Goal: Obtain resource: Download file/media

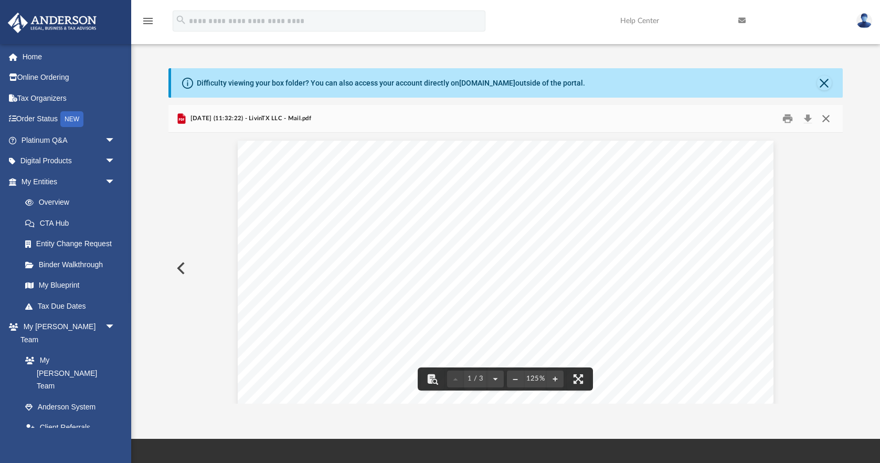
click at [828, 119] on button "Close" at bounding box center [825, 118] width 19 height 16
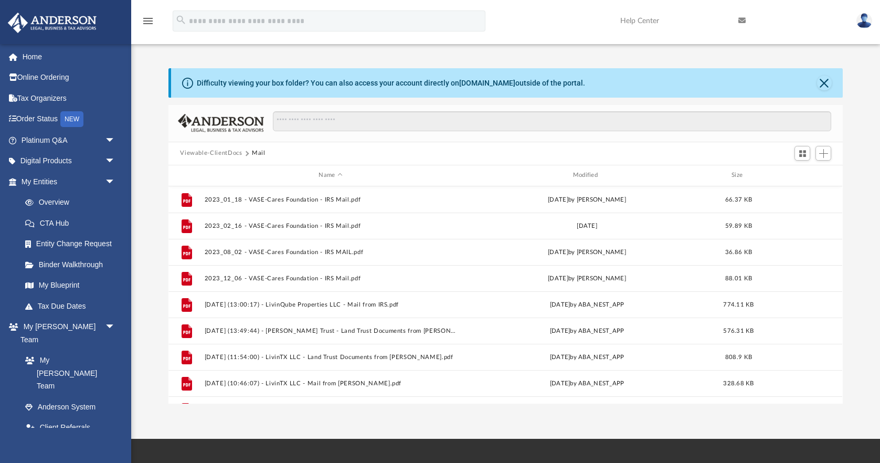
click at [207, 153] on button "Viewable-ClientDocs" at bounding box center [211, 152] width 62 height 9
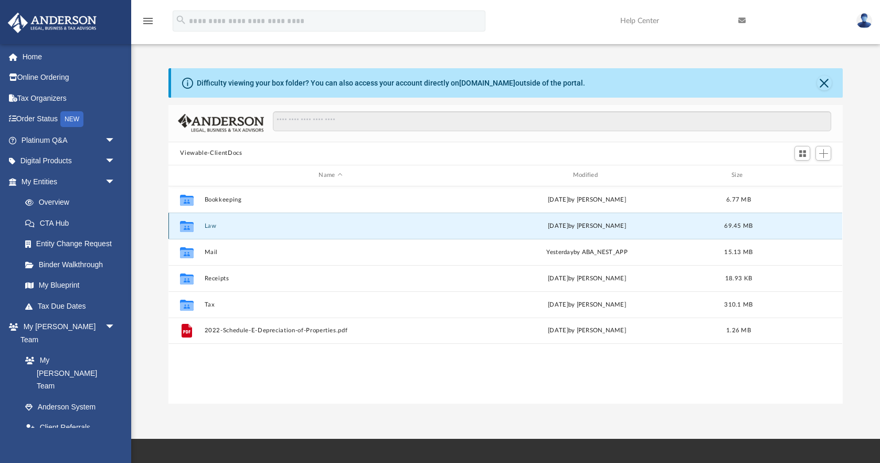
click at [214, 225] on button "Law" at bounding box center [331, 225] width 252 height 7
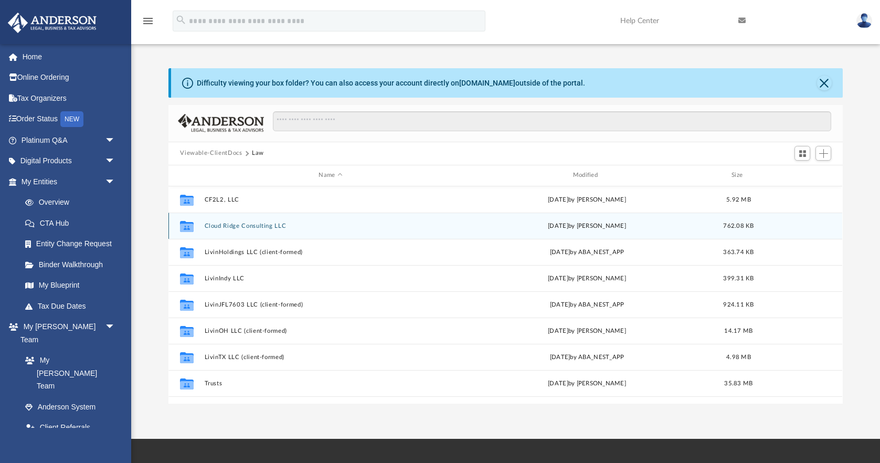
click at [236, 226] on button "Cloud Ridge Consulting LLC" at bounding box center [331, 225] width 252 height 7
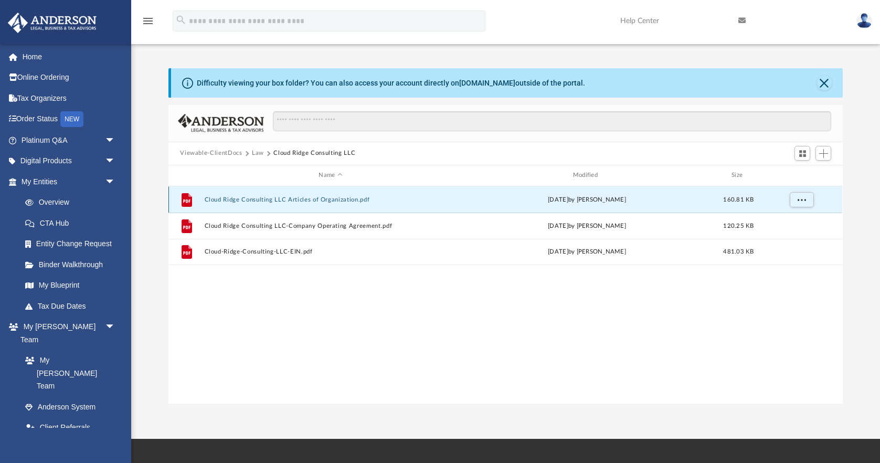
click at [272, 199] on button "Cloud Ridge Consulting LLC Articles of Organization.pdf" at bounding box center [331, 199] width 252 height 7
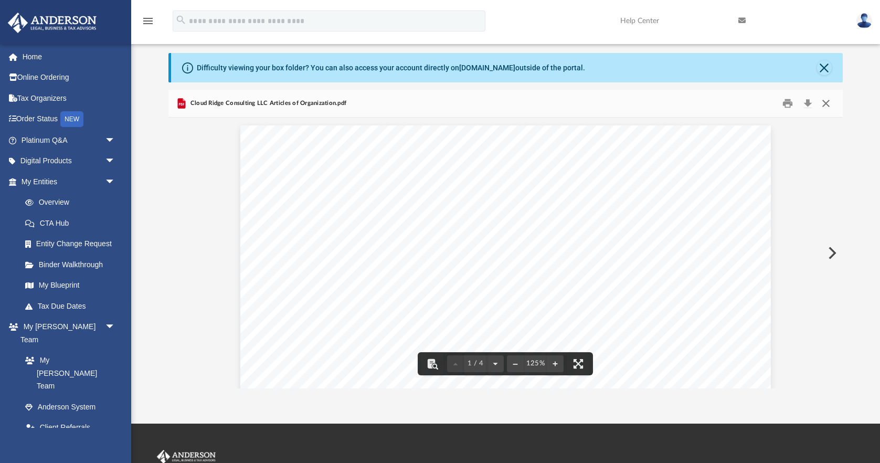
click at [826, 102] on button "Close" at bounding box center [825, 103] width 19 height 16
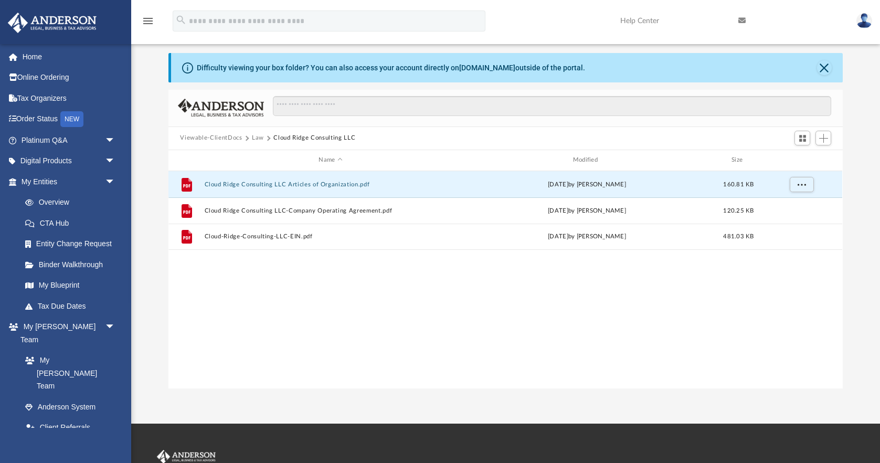
click at [257, 136] on button "Law" at bounding box center [258, 137] width 12 height 9
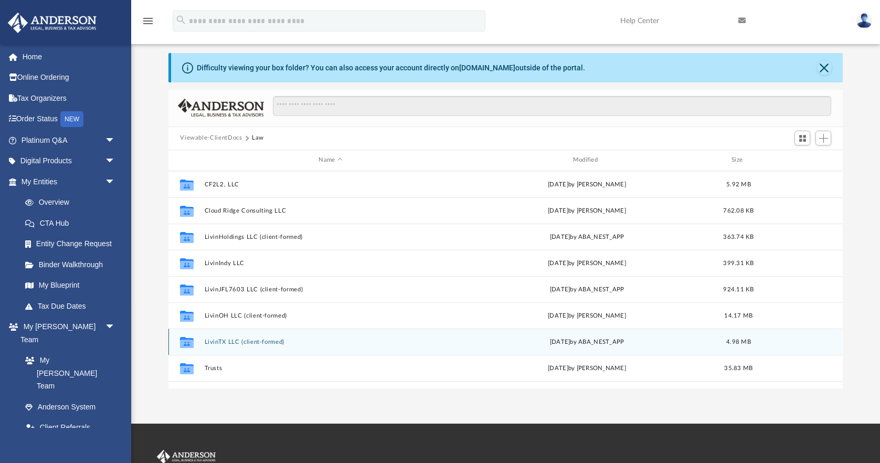
click at [220, 339] on button "LivinTX LLC (client-formed)" at bounding box center [331, 341] width 252 height 7
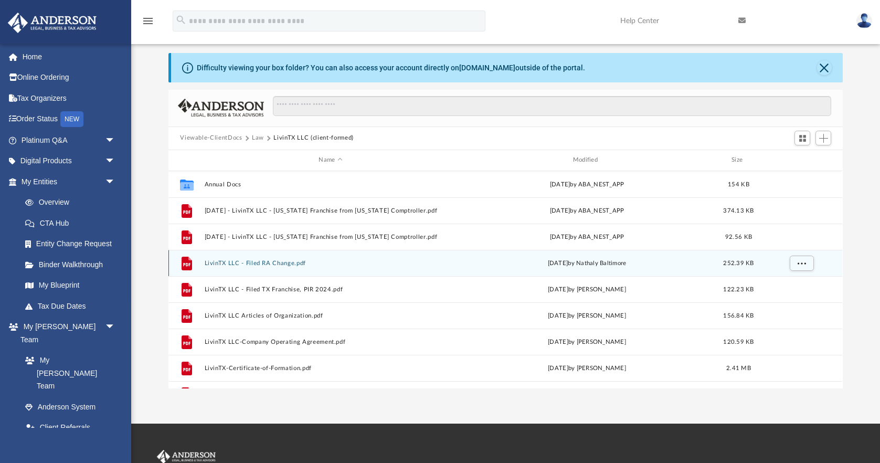
click at [266, 263] on button "LivinTX LLC - Filed RA Change.pdf" at bounding box center [331, 263] width 252 height 7
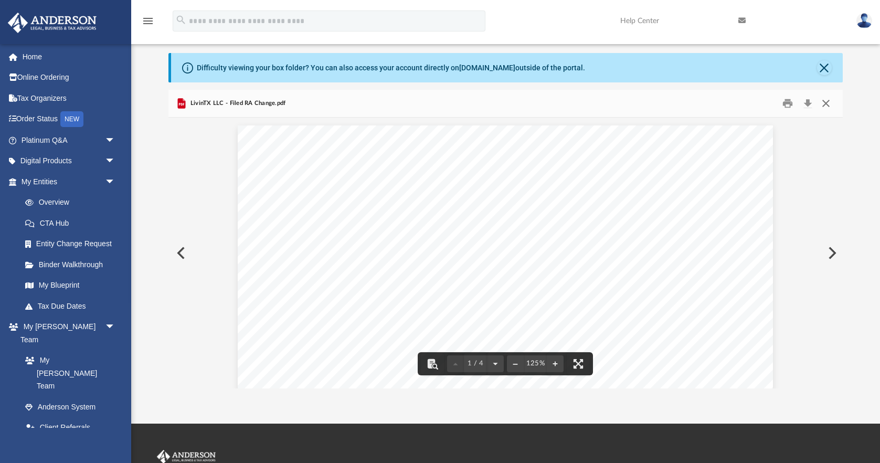
click at [825, 103] on button "Close" at bounding box center [825, 103] width 19 height 16
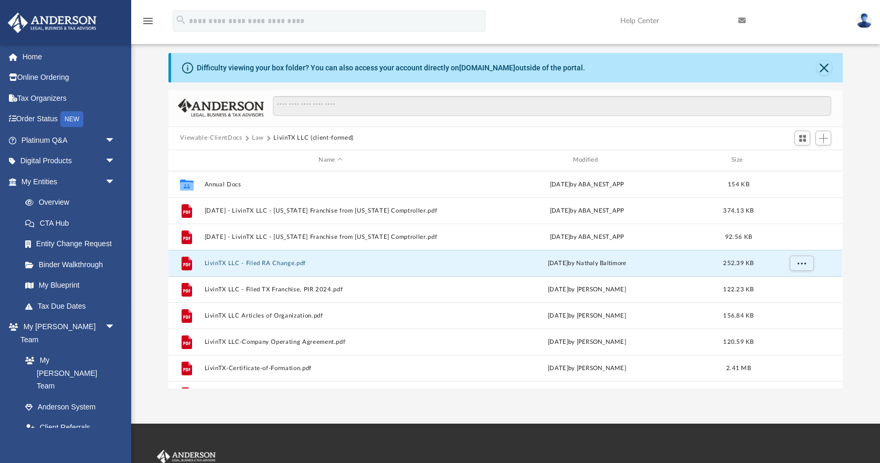
click at [255, 138] on button "Law" at bounding box center [258, 137] width 12 height 9
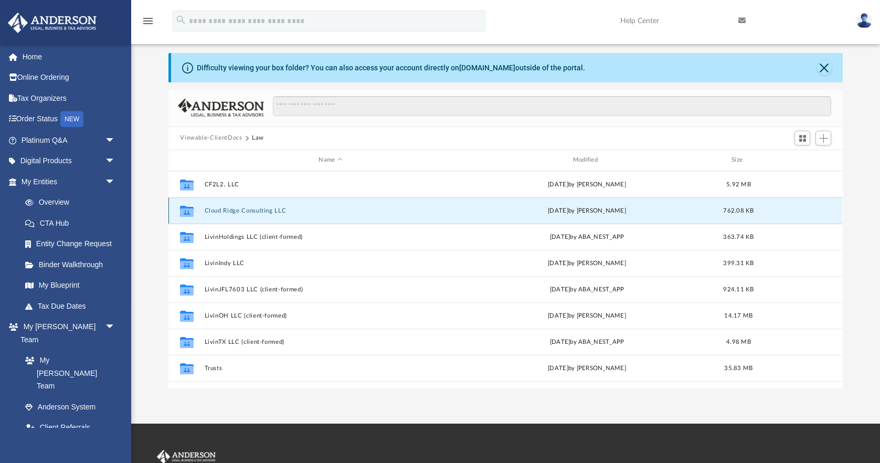
click at [217, 207] on button "Cloud Ridge Consulting LLC" at bounding box center [331, 210] width 252 height 7
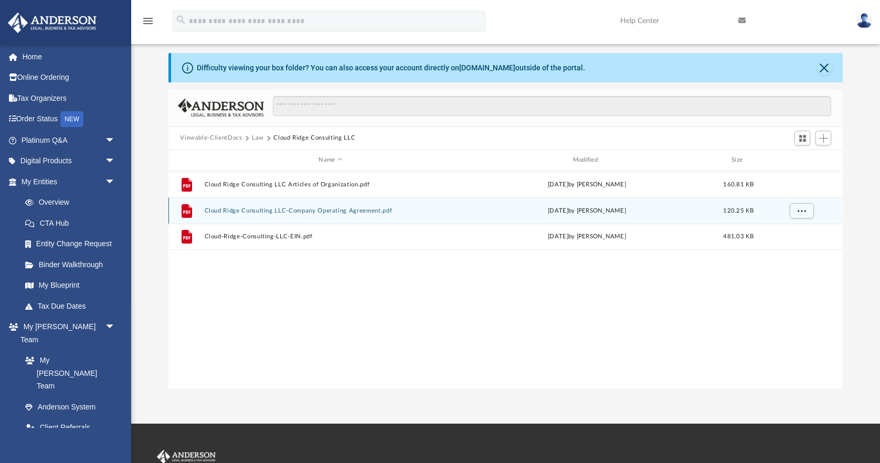
click at [283, 208] on button "Cloud Ridge Consulting LLC-Company Operating Agreement.pdf" at bounding box center [331, 210] width 252 height 7
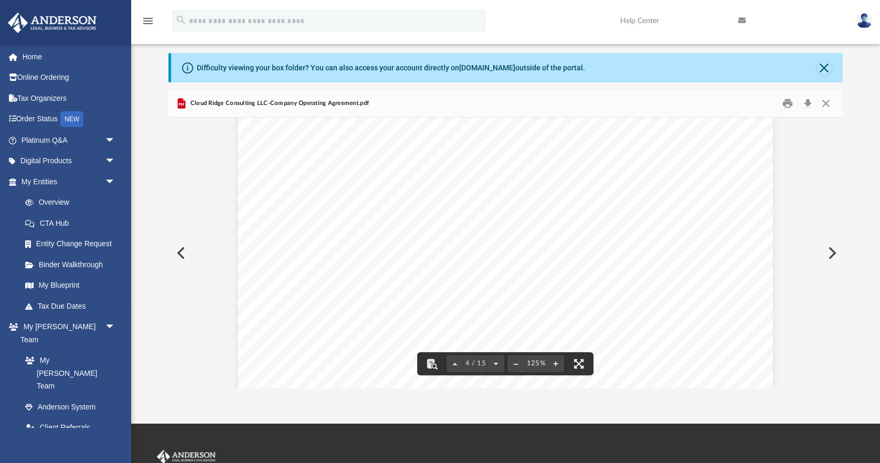
scroll to position [2612, 0]
click at [827, 103] on button "Close" at bounding box center [825, 103] width 19 height 16
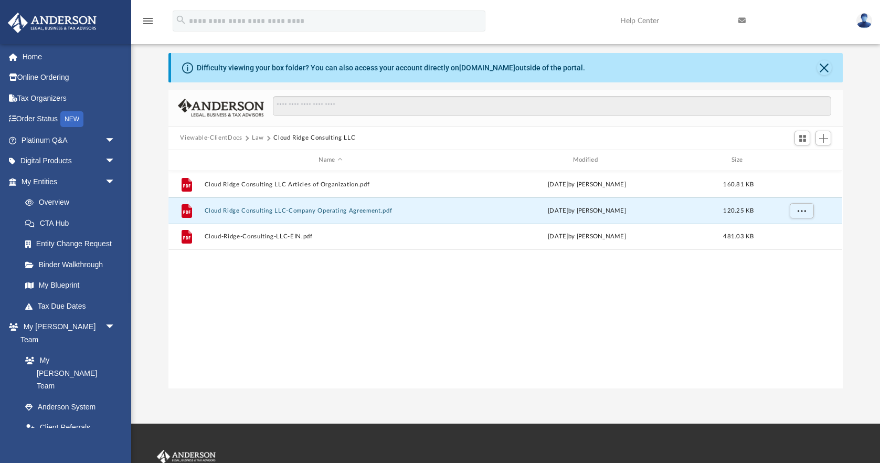
click at [258, 135] on button "Law" at bounding box center [258, 137] width 12 height 9
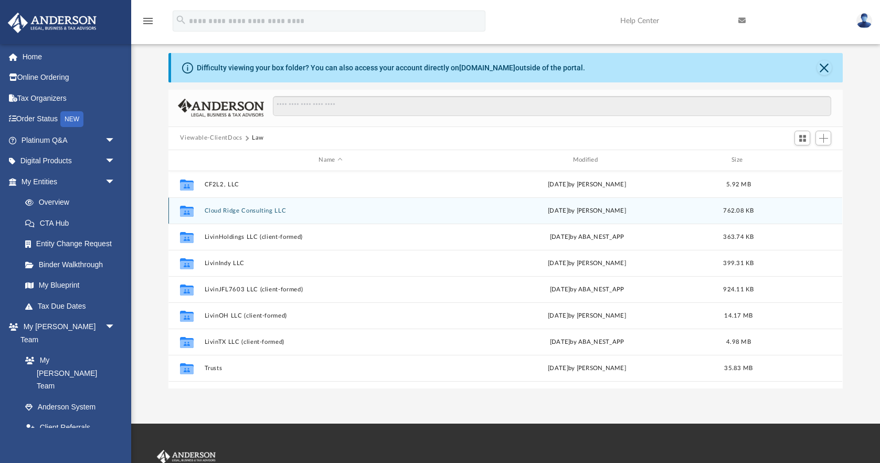
click at [226, 210] on button "Cloud Ridge Consulting LLC" at bounding box center [331, 210] width 252 height 7
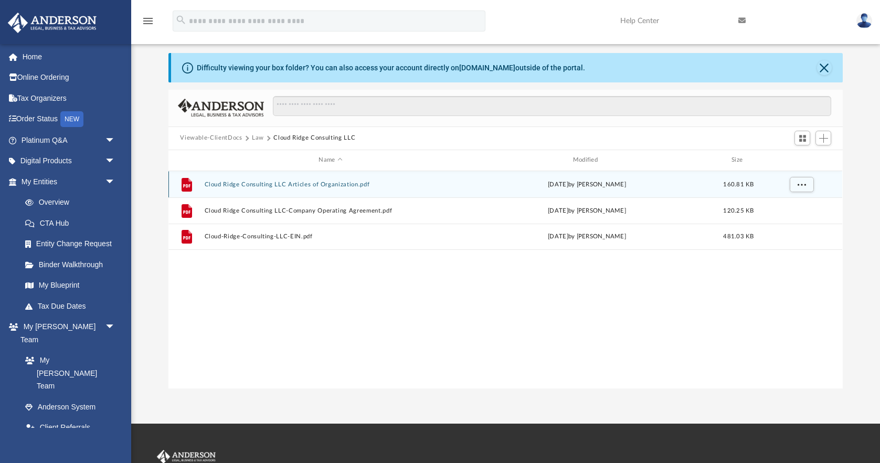
click at [248, 183] on button "Cloud Ridge Consulting LLC Articles of Organization.pdf" at bounding box center [331, 184] width 252 height 7
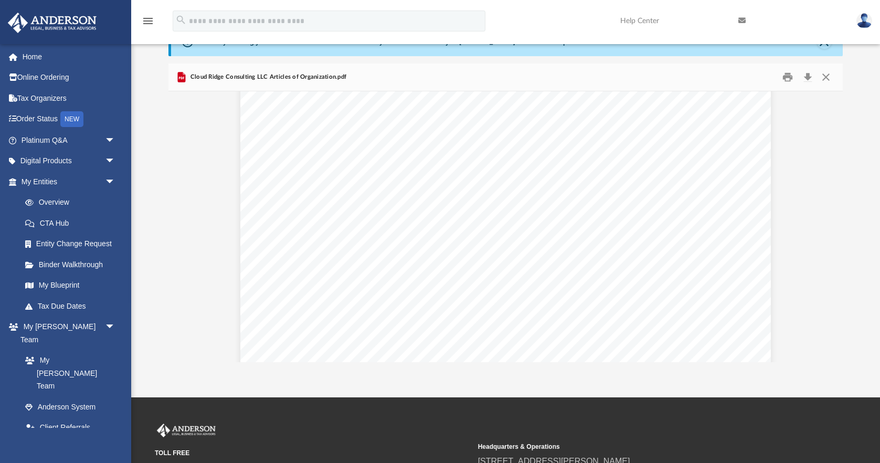
scroll to position [1586, 0]
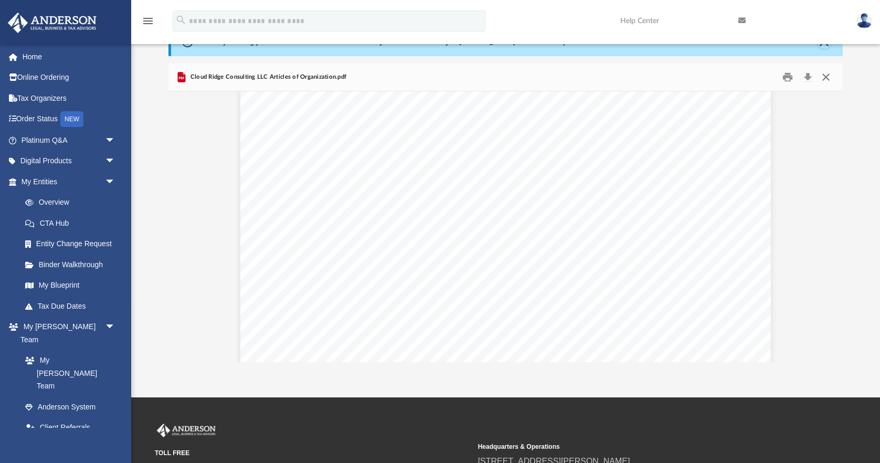
click at [824, 78] on button "Close" at bounding box center [825, 77] width 19 height 16
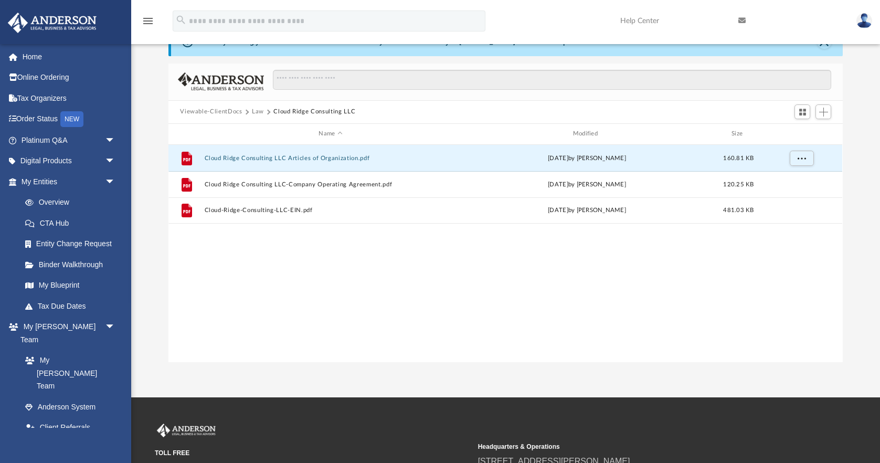
click at [256, 110] on button "Law" at bounding box center [258, 111] width 12 height 9
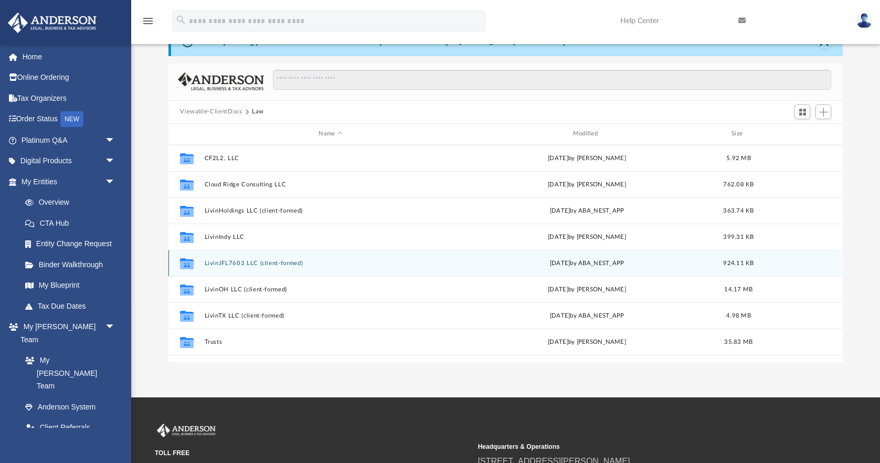
click at [223, 262] on button "LivinJFL7603 LLC (client-formed)" at bounding box center [331, 263] width 252 height 7
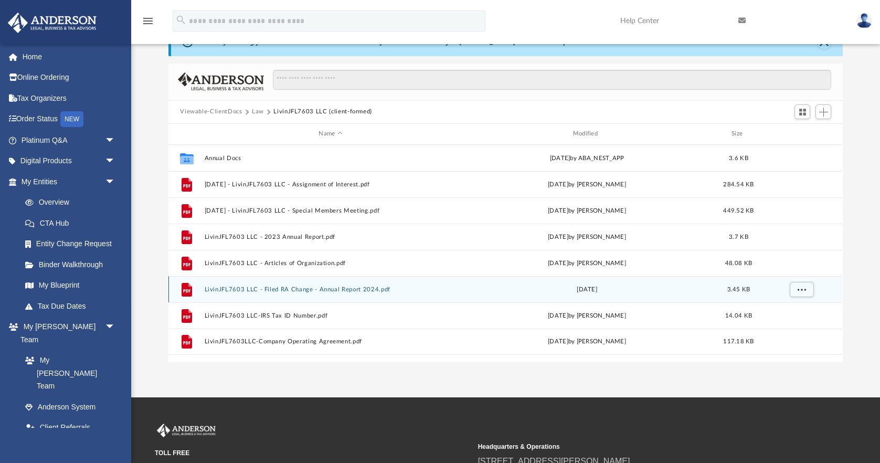
click at [284, 288] on button "LivinJFL7603 LLC - Filed RA Change - Annual Report 2024.pdf" at bounding box center [331, 289] width 252 height 7
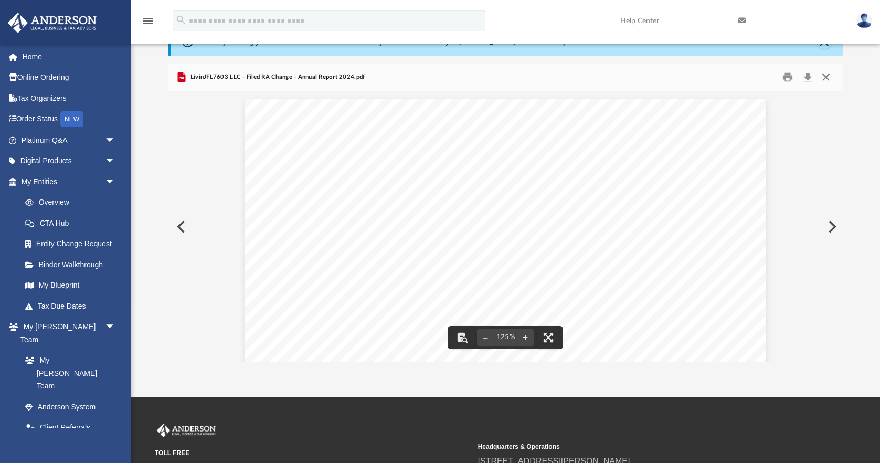
click at [827, 79] on button "Close" at bounding box center [825, 77] width 19 height 16
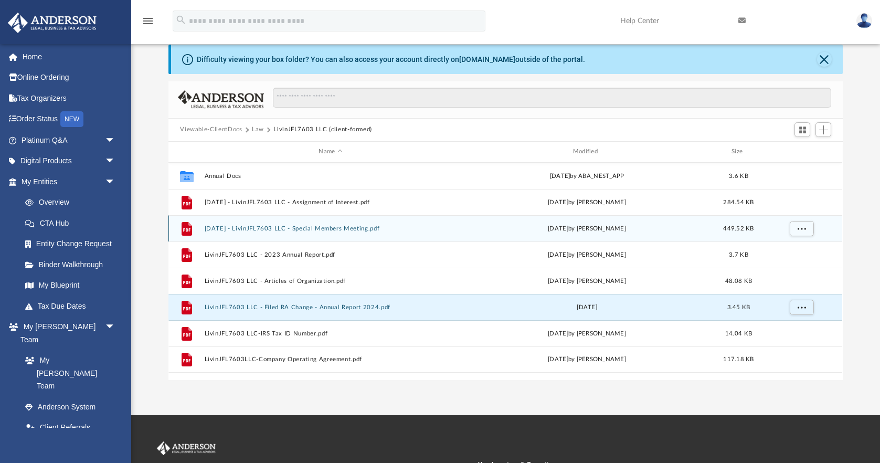
scroll to position [23, 0]
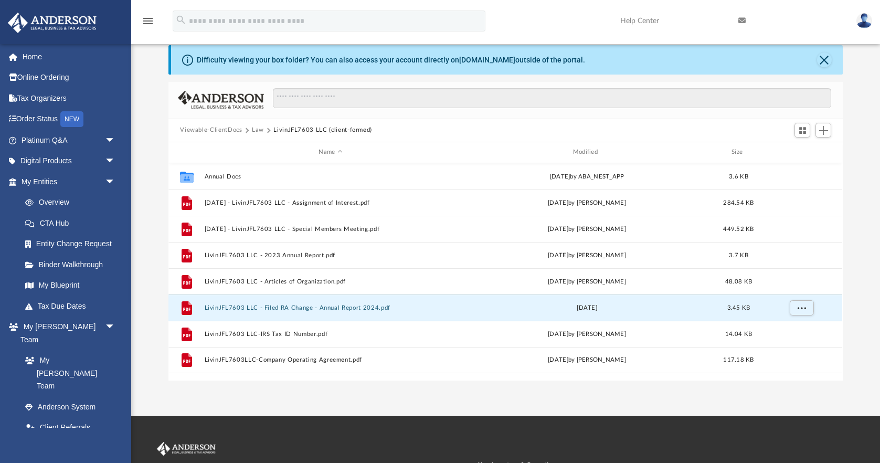
click at [254, 128] on button "Law" at bounding box center [258, 129] width 12 height 9
